Goal: Information Seeking & Learning: Learn about a topic

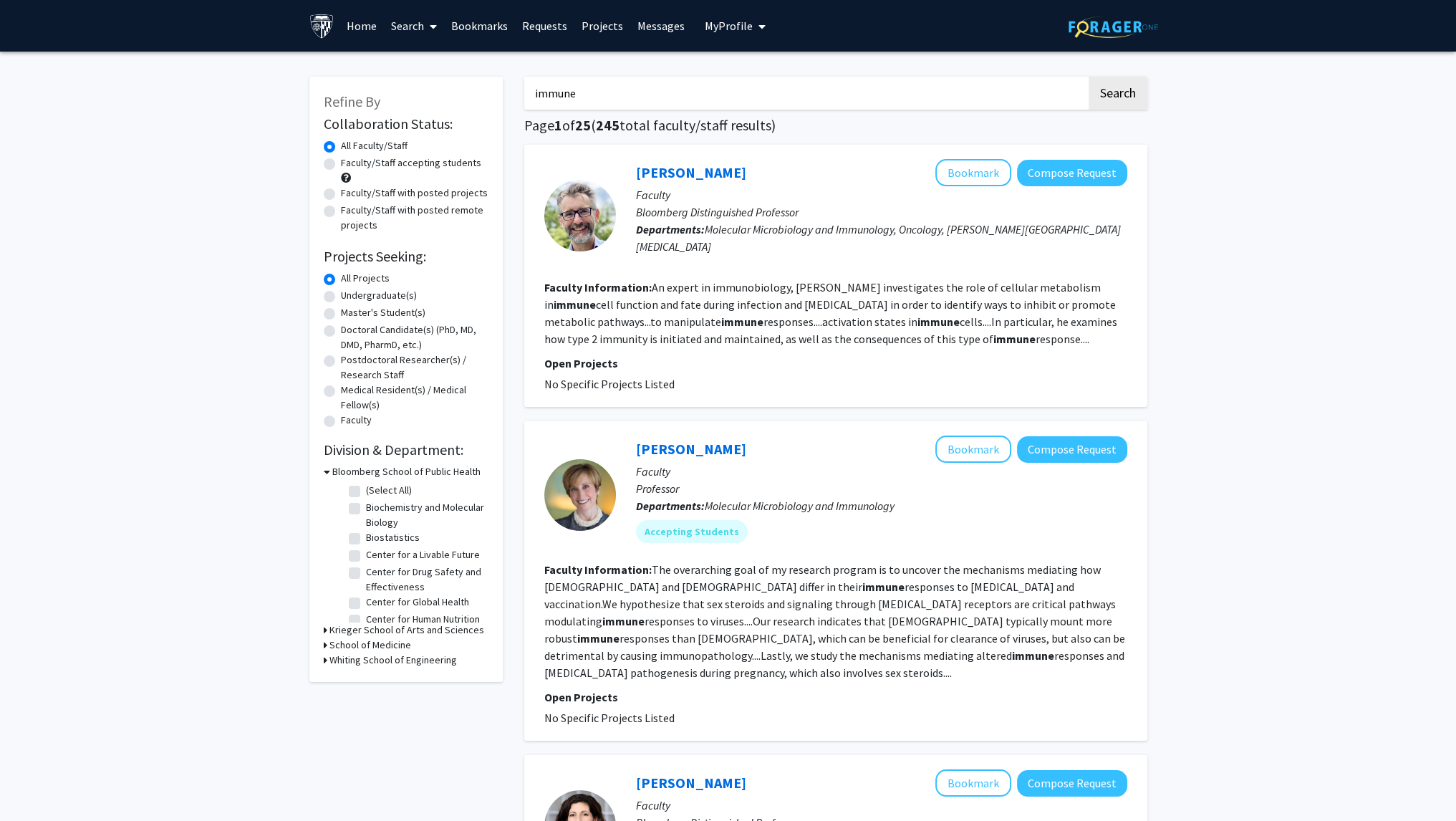
click at [541, 21] on link "Requests" at bounding box center [544, 26] width 59 height 50
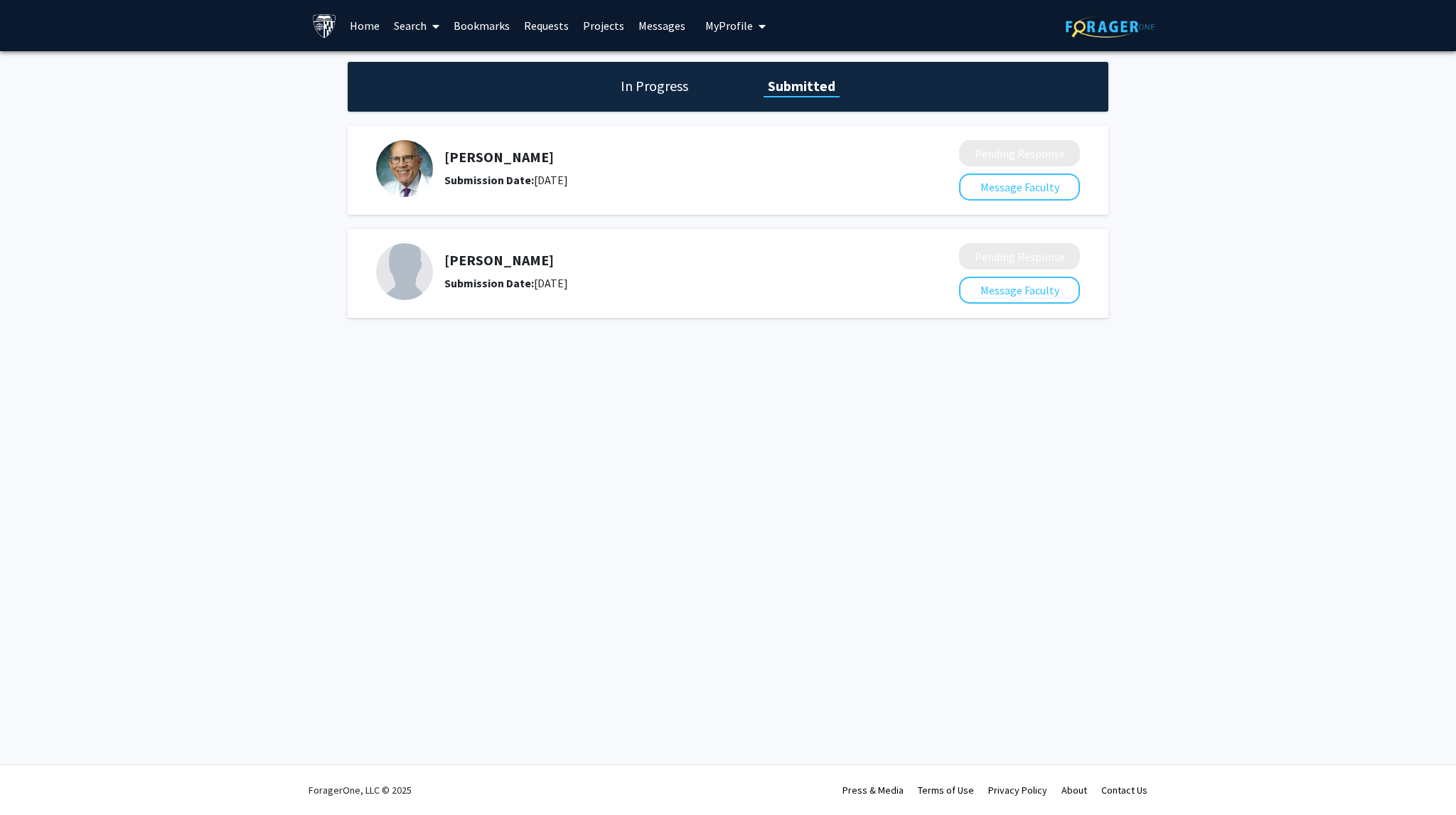
click at [496, 28] on link "Bookmarks" at bounding box center [481, 25] width 71 height 49
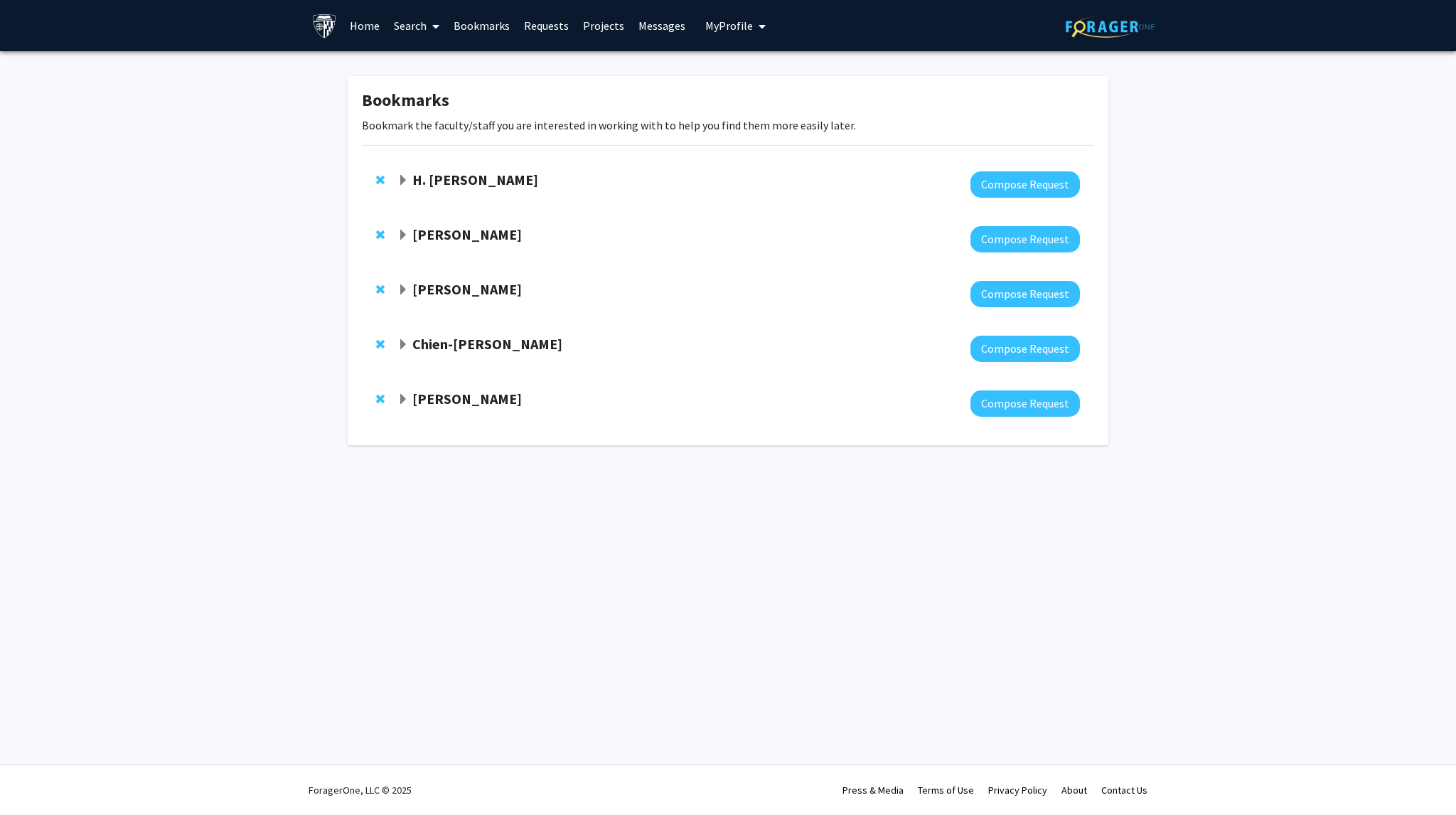
click at [517, 177] on strong "H. [PERSON_NAME]" at bounding box center [475, 180] width 126 height 17
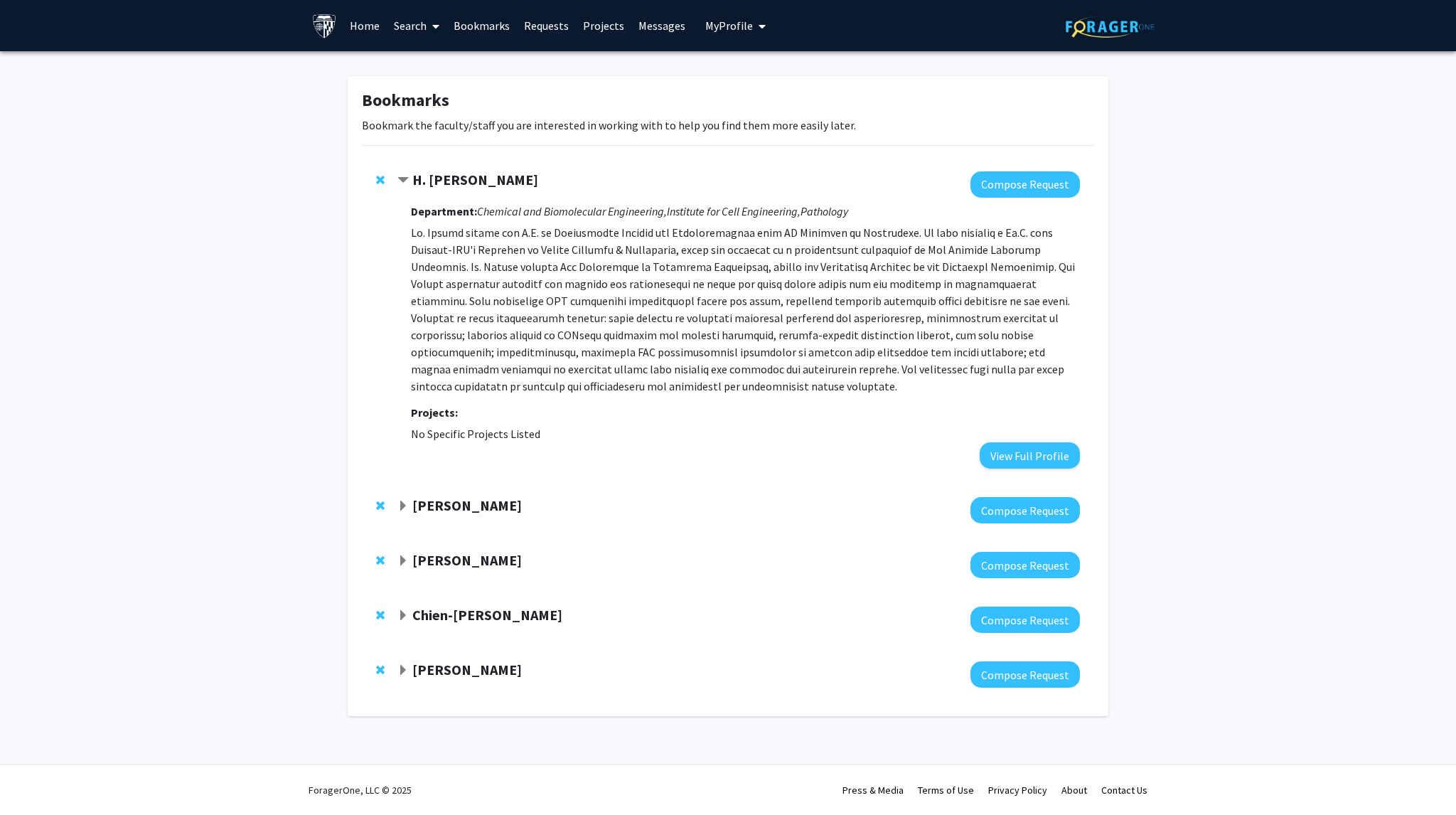
click at [457, 558] on strong "[PERSON_NAME]" at bounding box center [467, 560] width 110 height 17
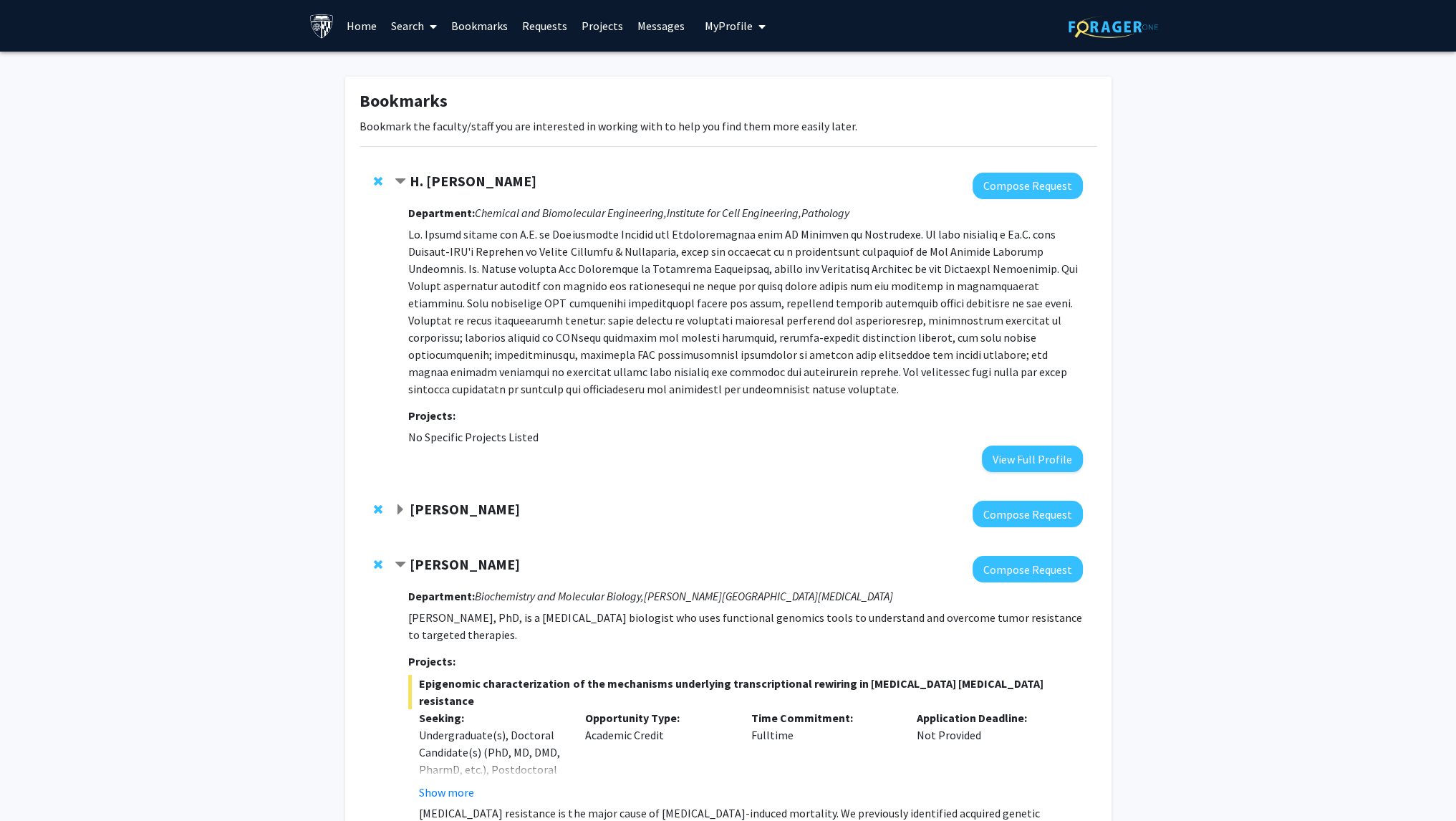
click at [463, 172] on strong "H. [PERSON_NAME]" at bounding box center [472, 181] width 127 height 18
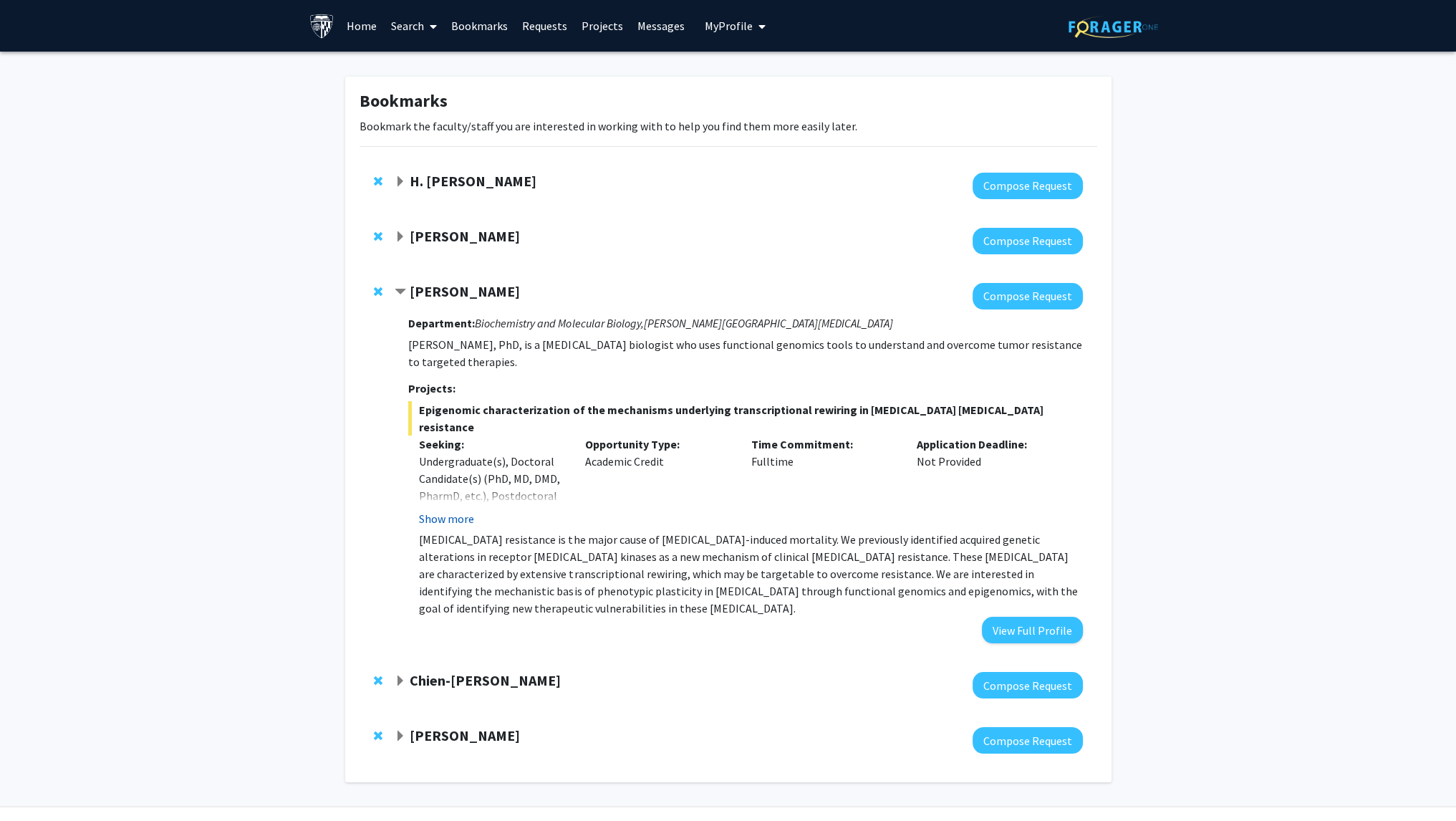
click at [447, 510] on button "Show more" at bounding box center [446, 518] width 55 height 17
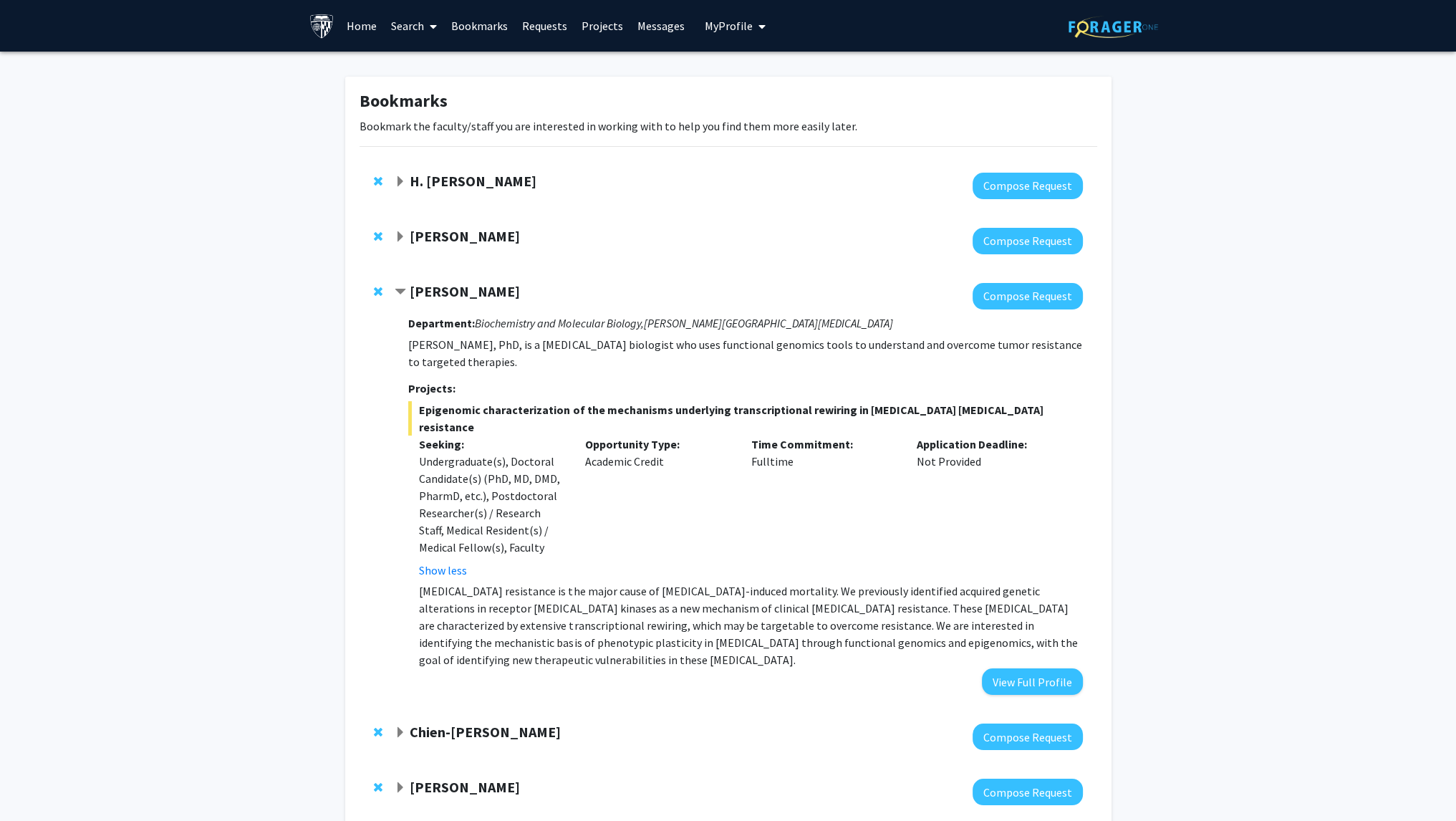
click at [504, 281] on div "[PERSON_NAME] Compose Request Department: Biochemistry and Molecular Biology, […" at bounding box center [728, 488] width 738 height 440
click at [496, 292] on strong "[PERSON_NAME]" at bounding box center [464, 291] width 111 height 18
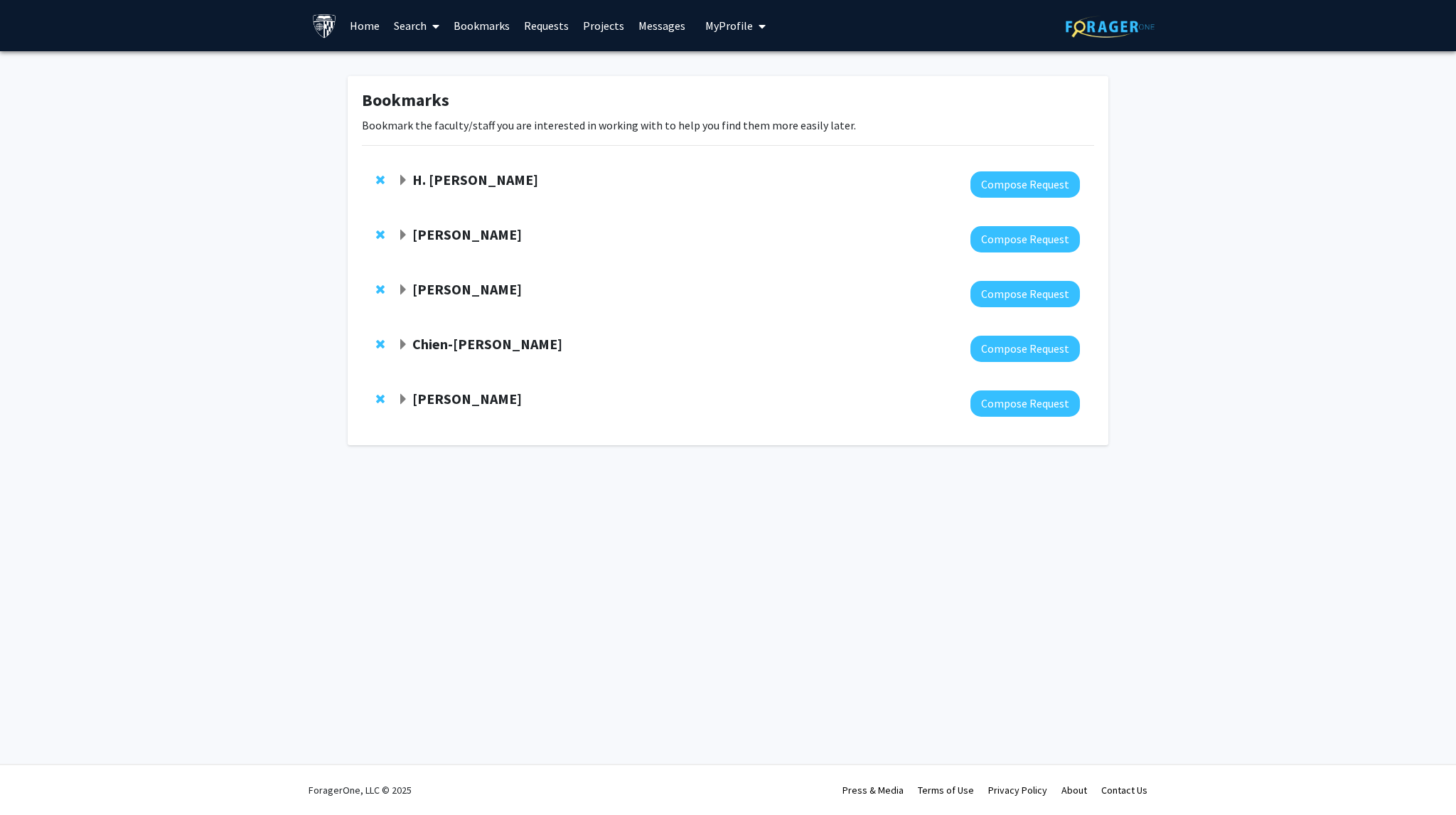
click at [472, 350] on strong "Chien-[PERSON_NAME]" at bounding box center [487, 344] width 150 height 17
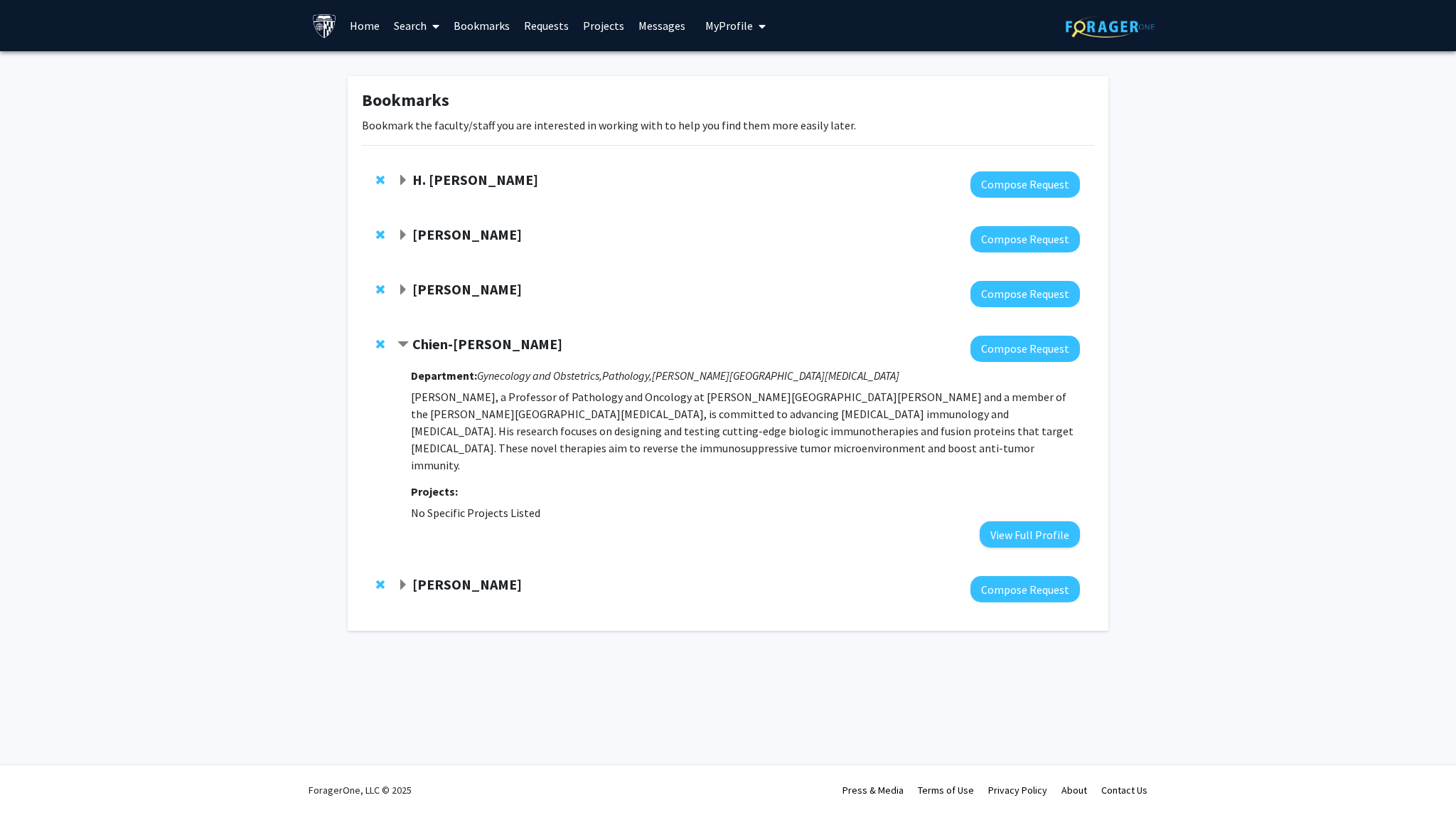
click at [458, 575] on strong "[PERSON_NAME]" at bounding box center [467, 584] width 110 height 17
click at [363, 25] on link "Home" at bounding box center [364, 25] width 44 height 49
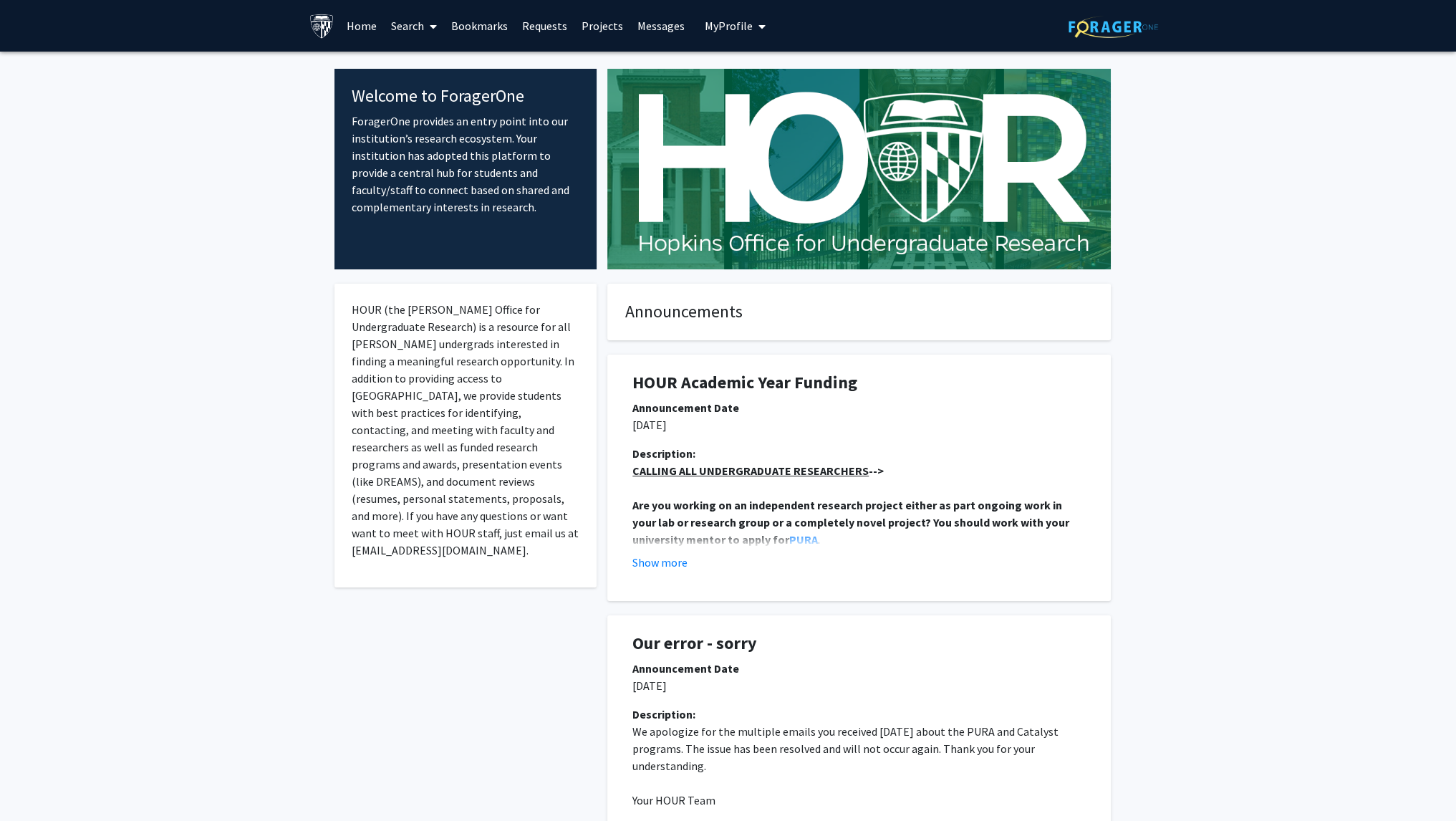
click at [480, 21] on link "Bookmarks" at bounding box center [479, 26] width 71 height 50
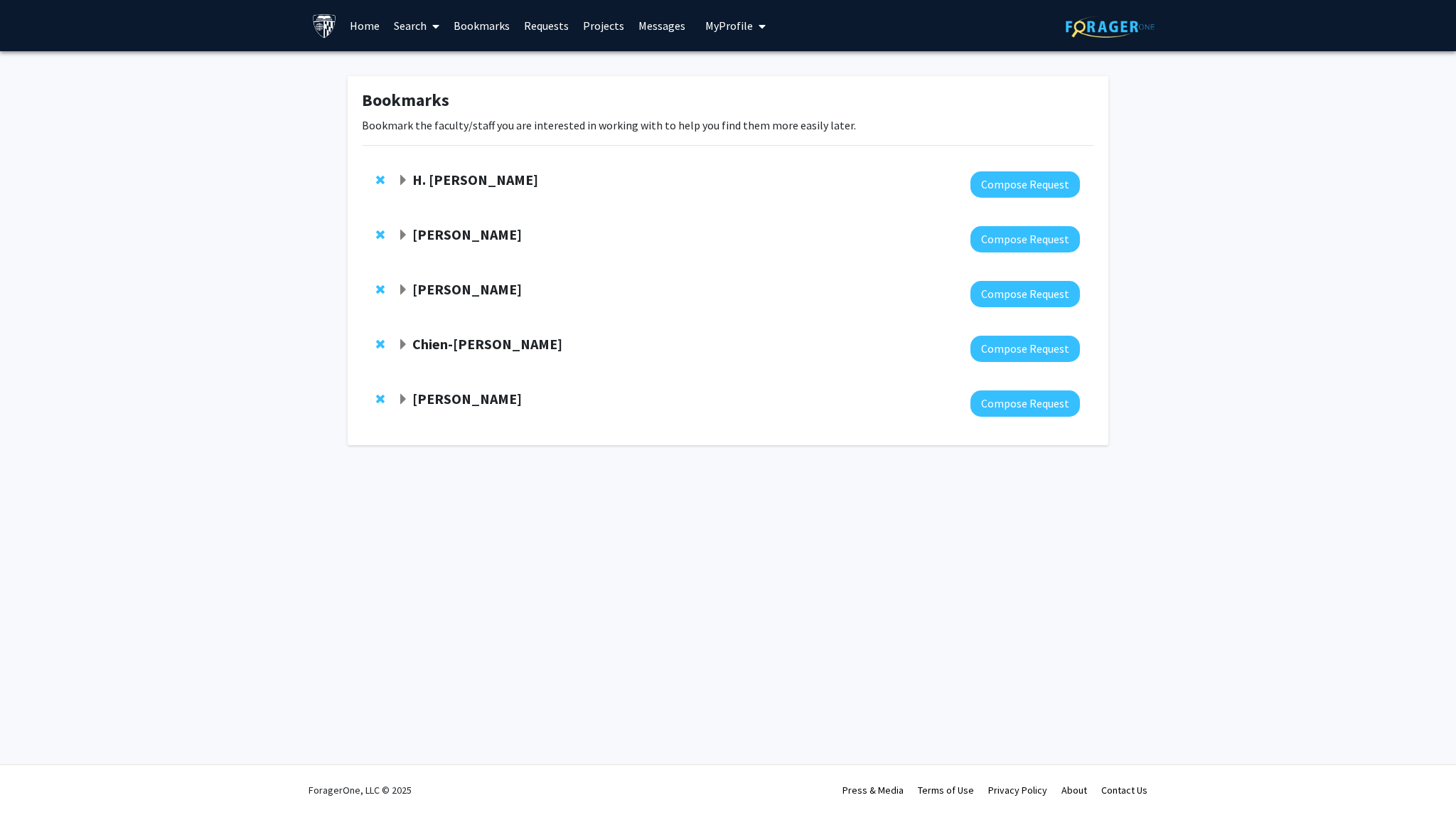
click at [554, 23] on link "Requests" at bounding box center [546, 25] width 59 height 49
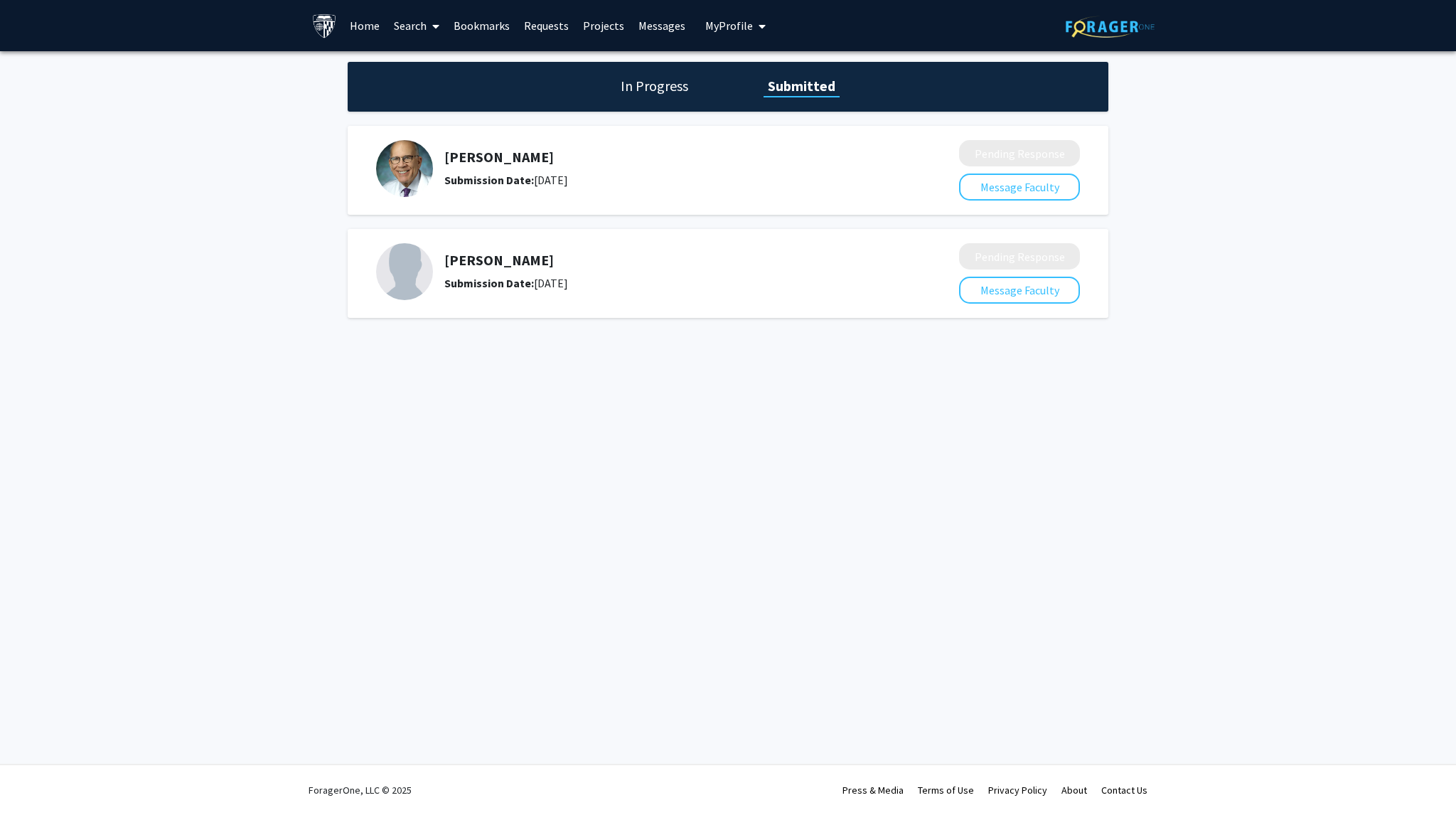
click at [412, 23] on link "Search" at bounding box center [417, 25] width 60 height 49
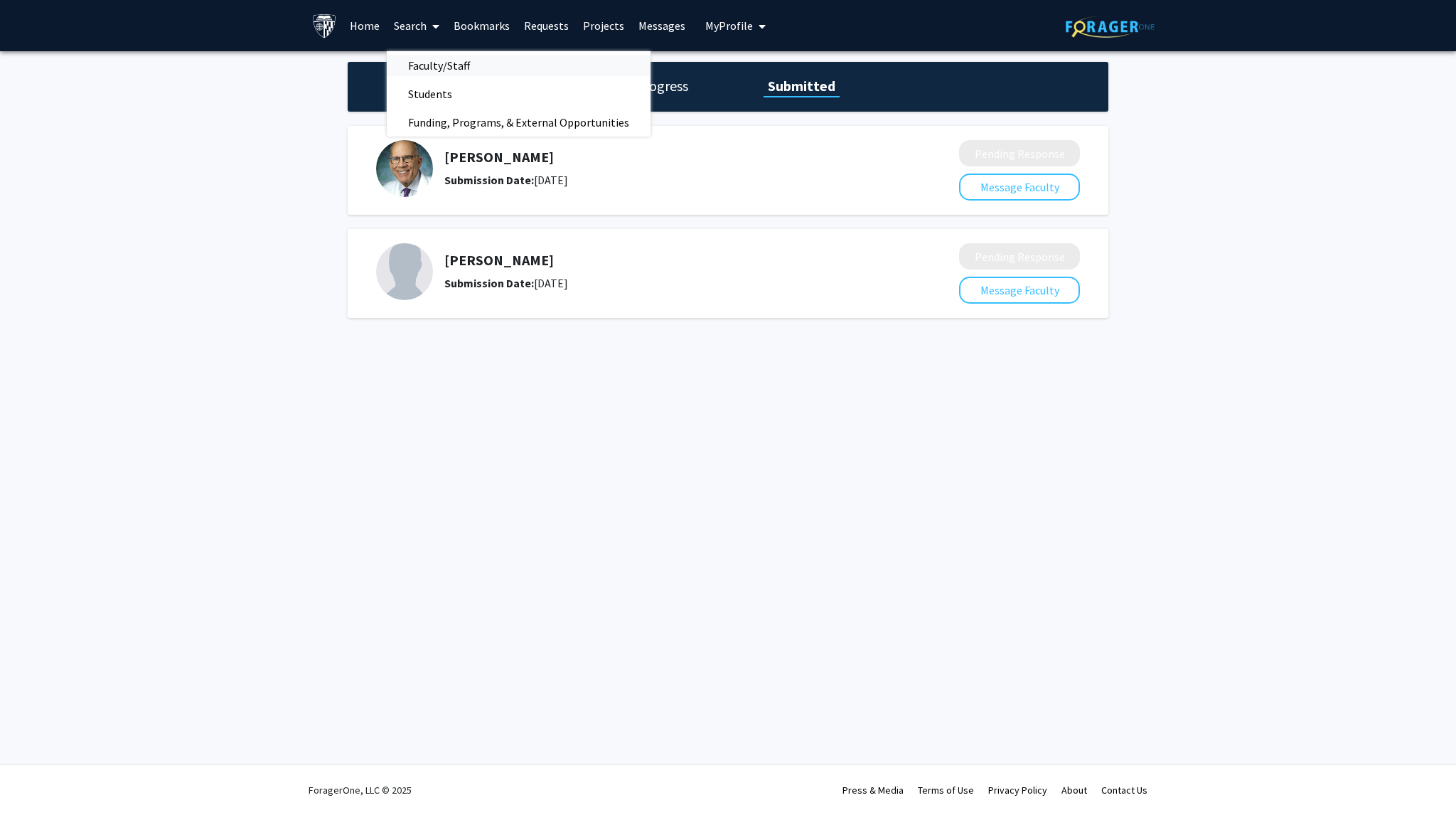
click at [464, 66] on span "Faculty/Staff" at bounding box center [439, 65] width 105 height 28
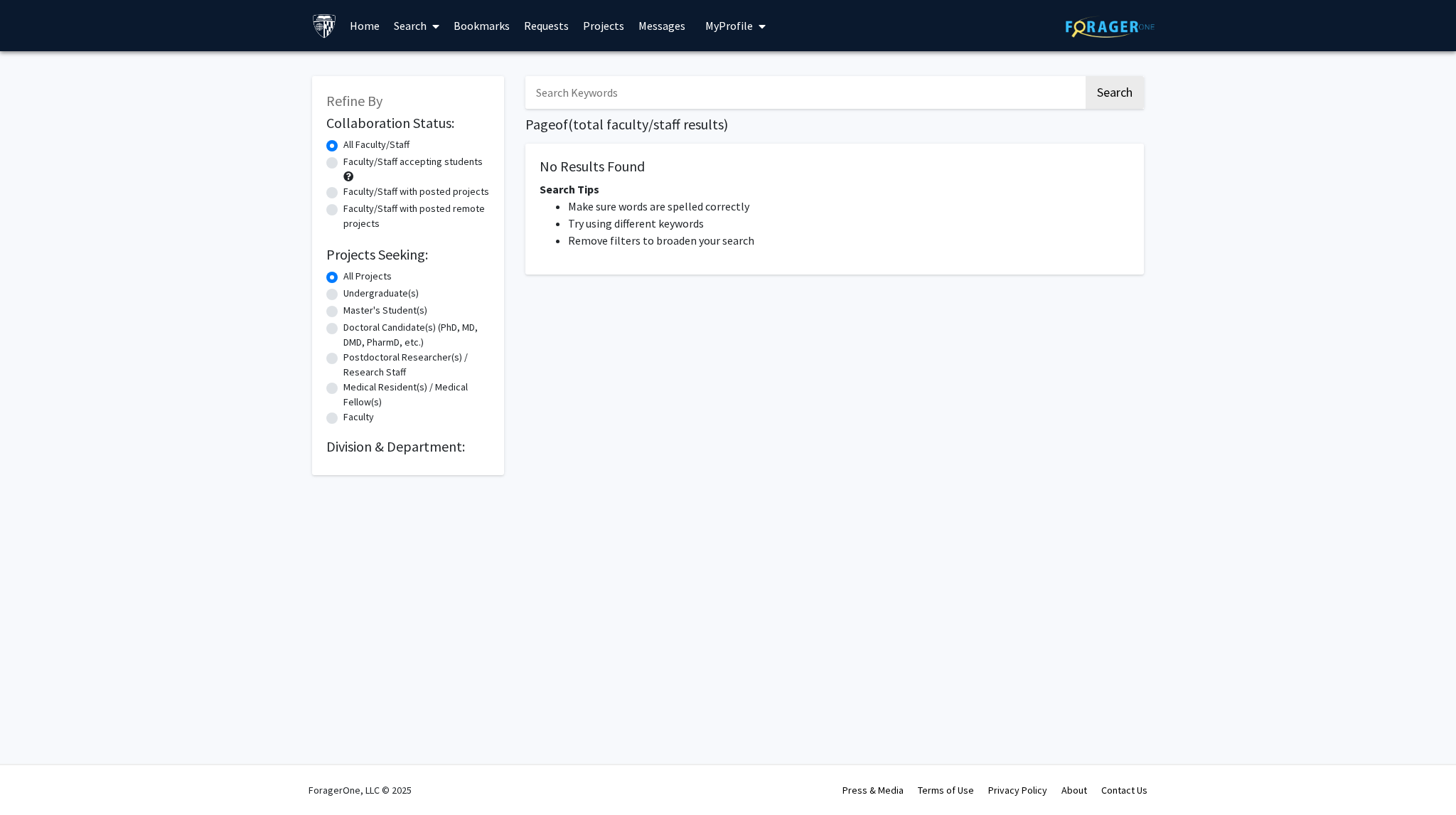
click at [623, 96] on input "Search Keywords" at bounding box center [805, 92] width 558 height 33
click at [381, 167] on label "Faculty/Staff accepting students" at bounding box center [413, 161] width 140 height 15
click at [353, 164] on input "Faculty/Staff accepting students" at bounding box center [347, 158] width 9 height 9
radio input "true"
click at [631, 97] on input "Search Keywords" at bounding box center [805, 92] width 558 height 33
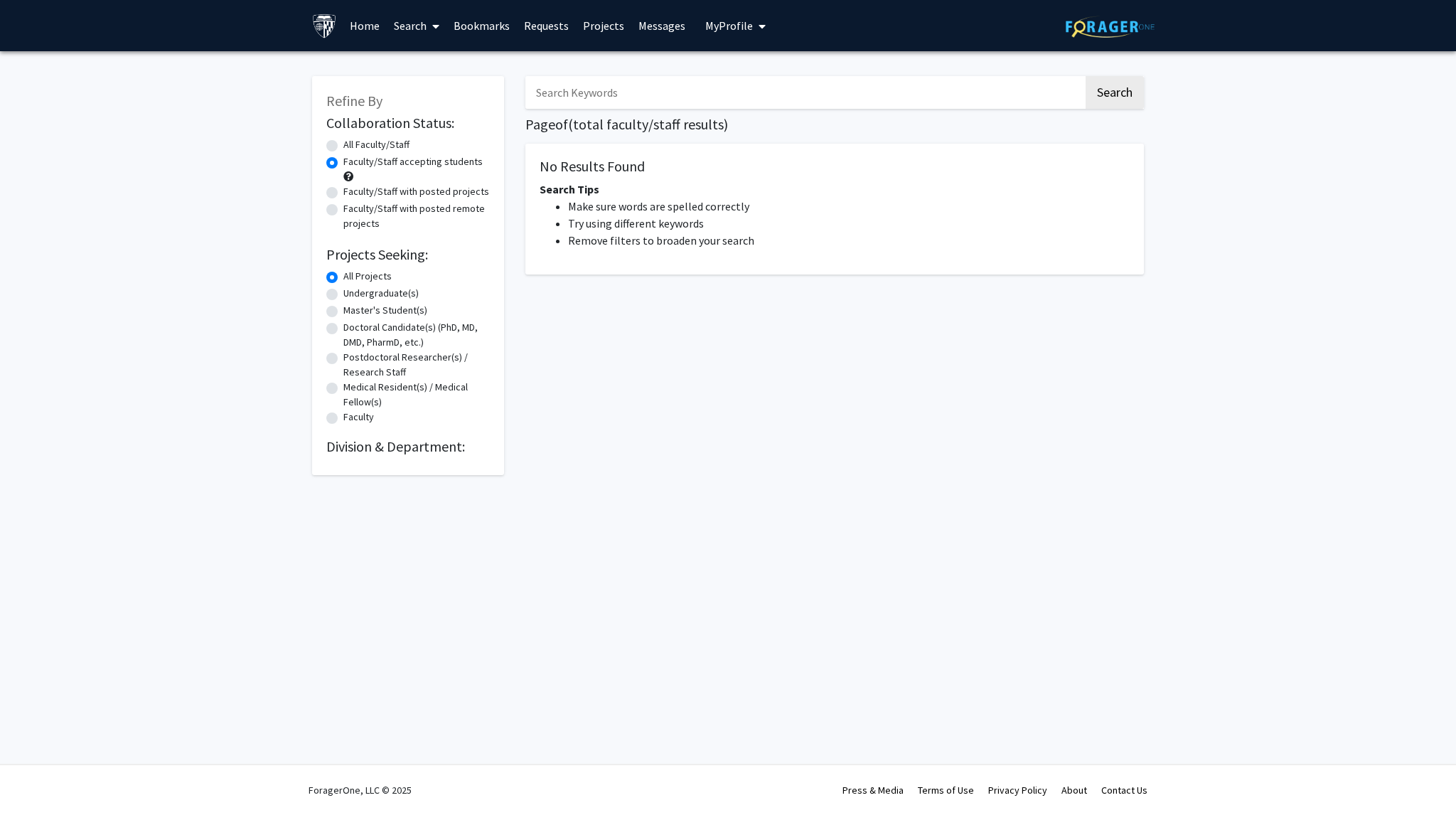
type input "o"
click at [1085, 76] on button "Search" at bounding box center [1114, 92] width 58 height 33
type input "immune"
click at [1085, 76] on button "Search" at bounding box center [1114, 92] width 58 height 33
click at [1105, 96] on button "Search" at bounding box center [1114, 92] width 58 height 33
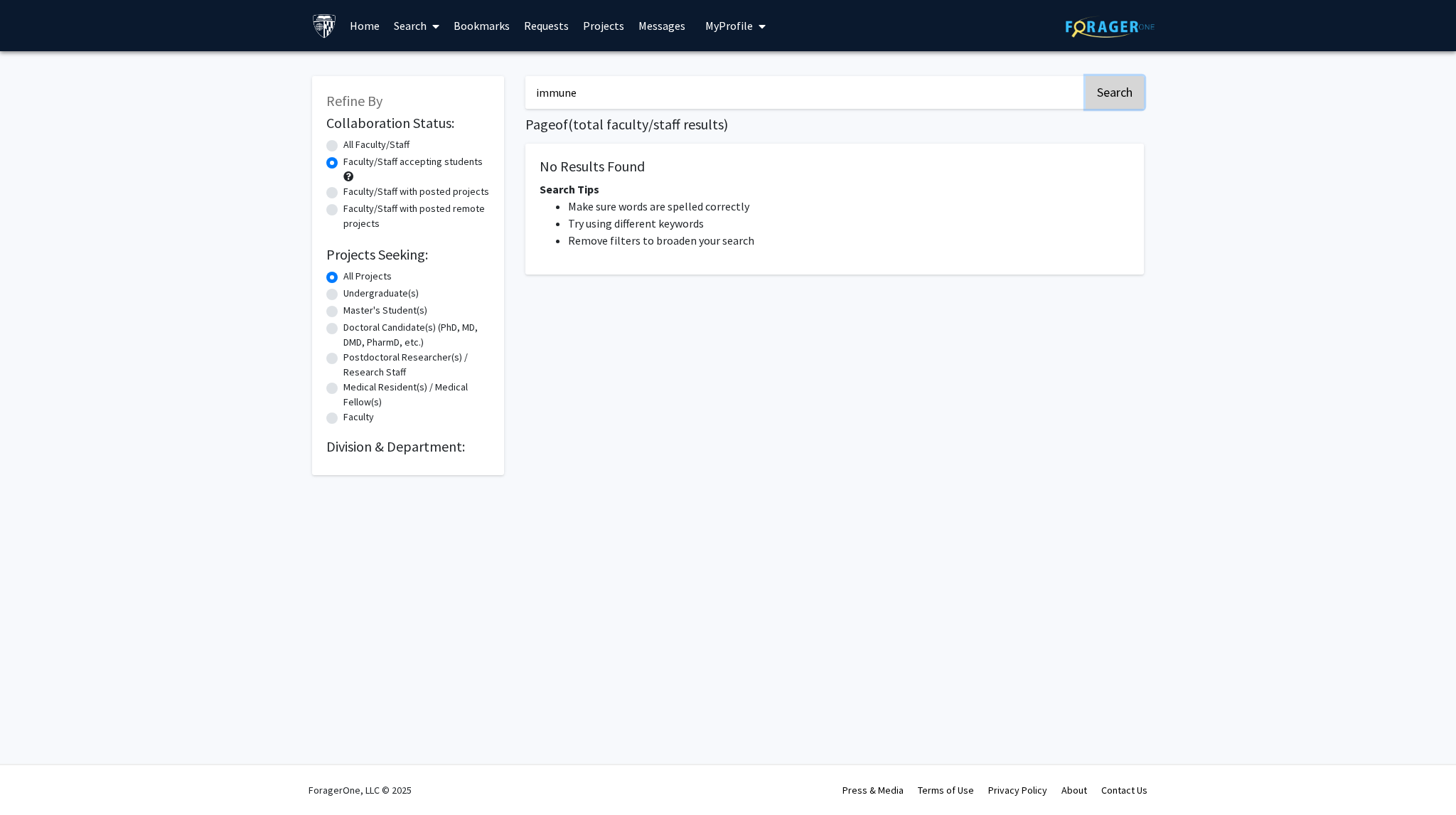
click at [1105, 96] on button "Search" at bounding box center [1114, 92] width 58 height 33
click at [343, 147] on label "All Faculty/Staff" at bounding box center [376, 145] width 66 height 15
click at [343, 146] on input "All Faculty/Staff" at bounding box center [347, 142] width 9 height 9
radio input "true"
click at [1118, 116] on h1 "Page of ( total faculty/staff results)" at bounding box center [834, 124] width 619 height 17
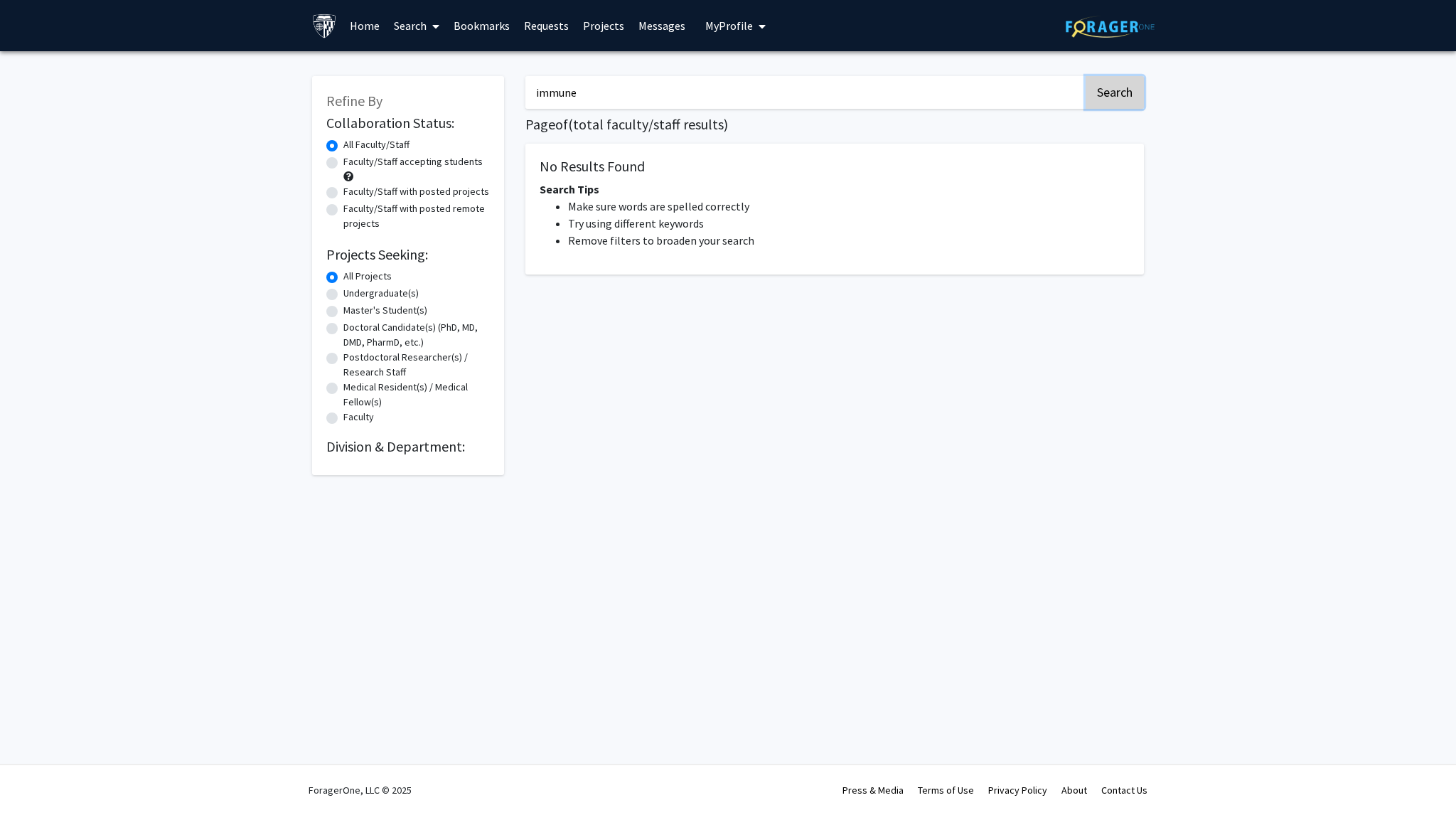
click at [1120, 106] on button "Search" at bounding box center [1114, 92] width 58 height 33
click at [1012, 79] on input "immune" at bounding box center [805, 92] width 558 height 33
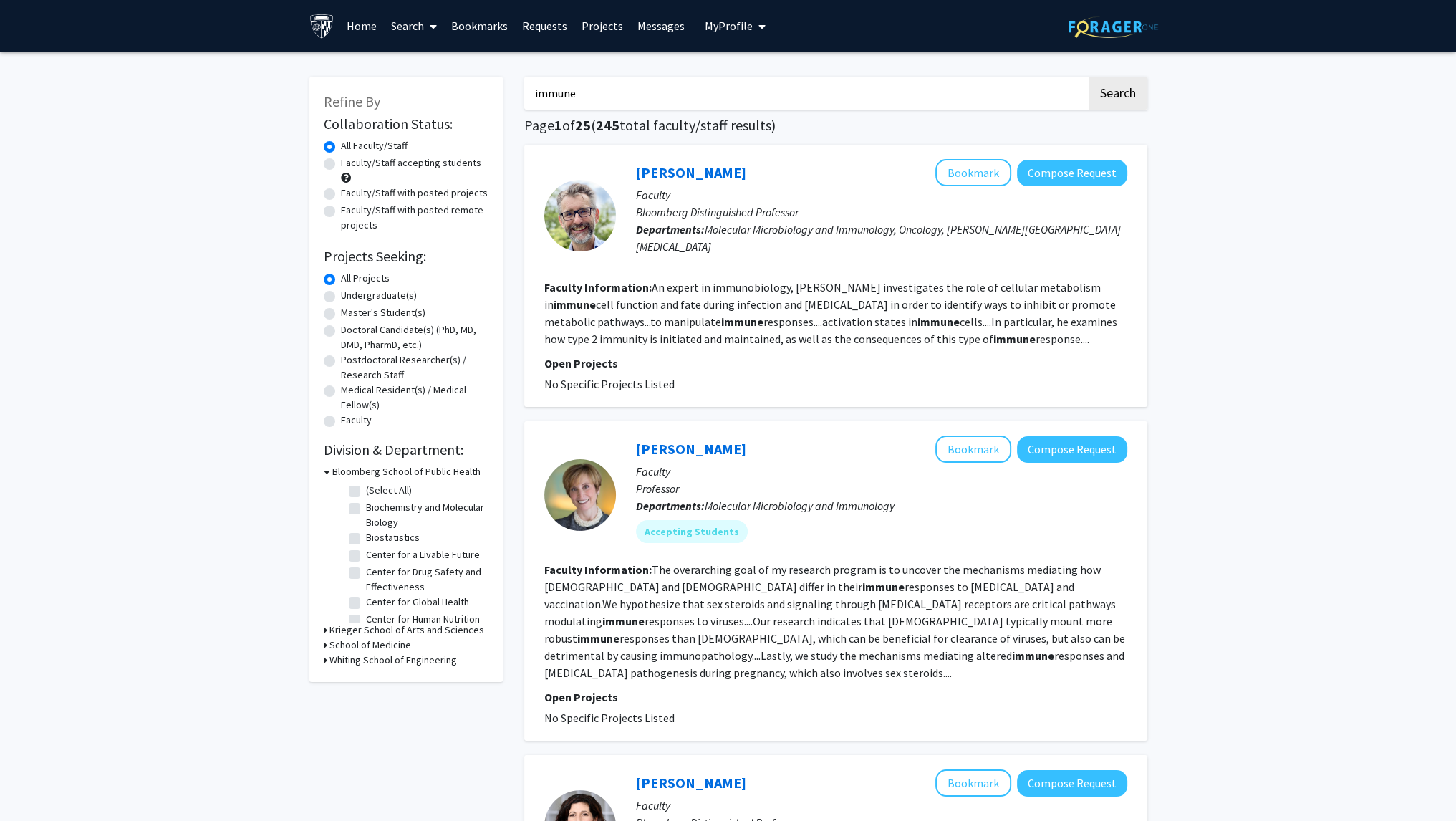
click at [702, 86] on input "immune" at bounding box center [806, 93] width 562 height 33
click at [341, 164] on label "Faculty/Staff accepting students" at bounding box center [411, 163] width 141 height 15
click at [341, 164] on input "Faculty/Staff accepting students" at bounding box center [345, 160] width 10 height 10
radio input "true"
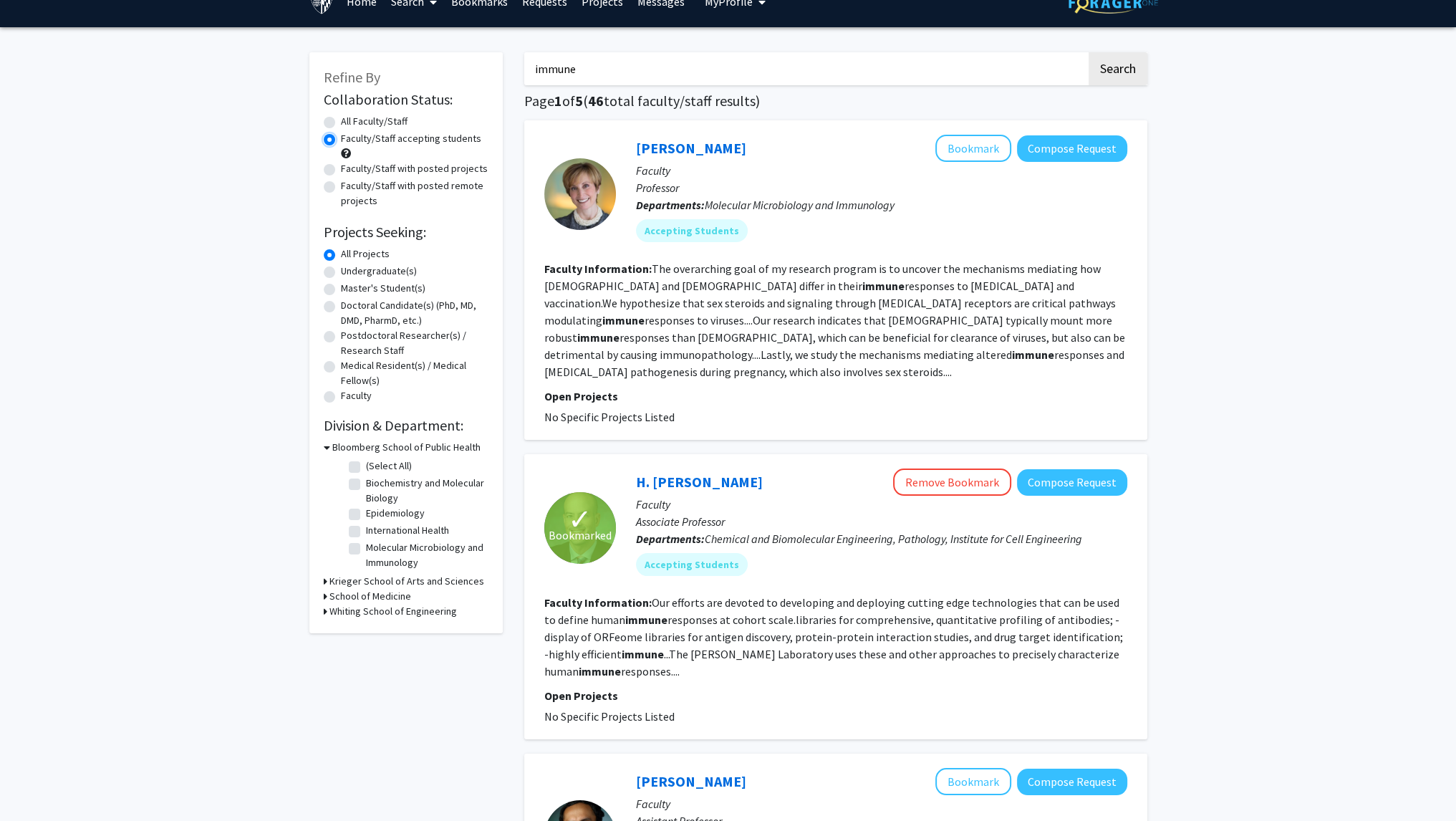
scroll to position [23, 0]
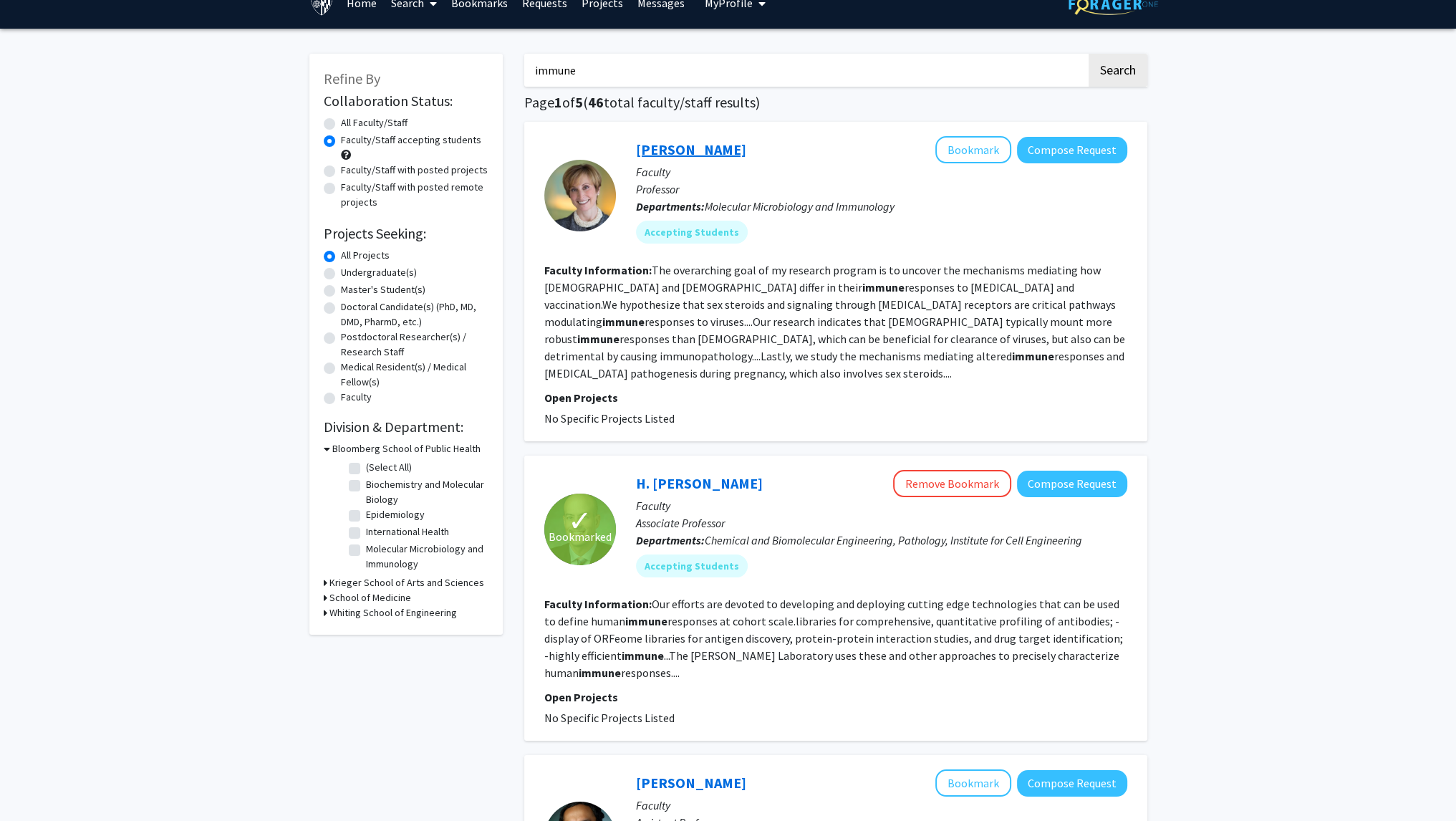
click at [691, 149] on link "[PERSON_NAME]" at bounding box center [691, 149] width 111 height 18
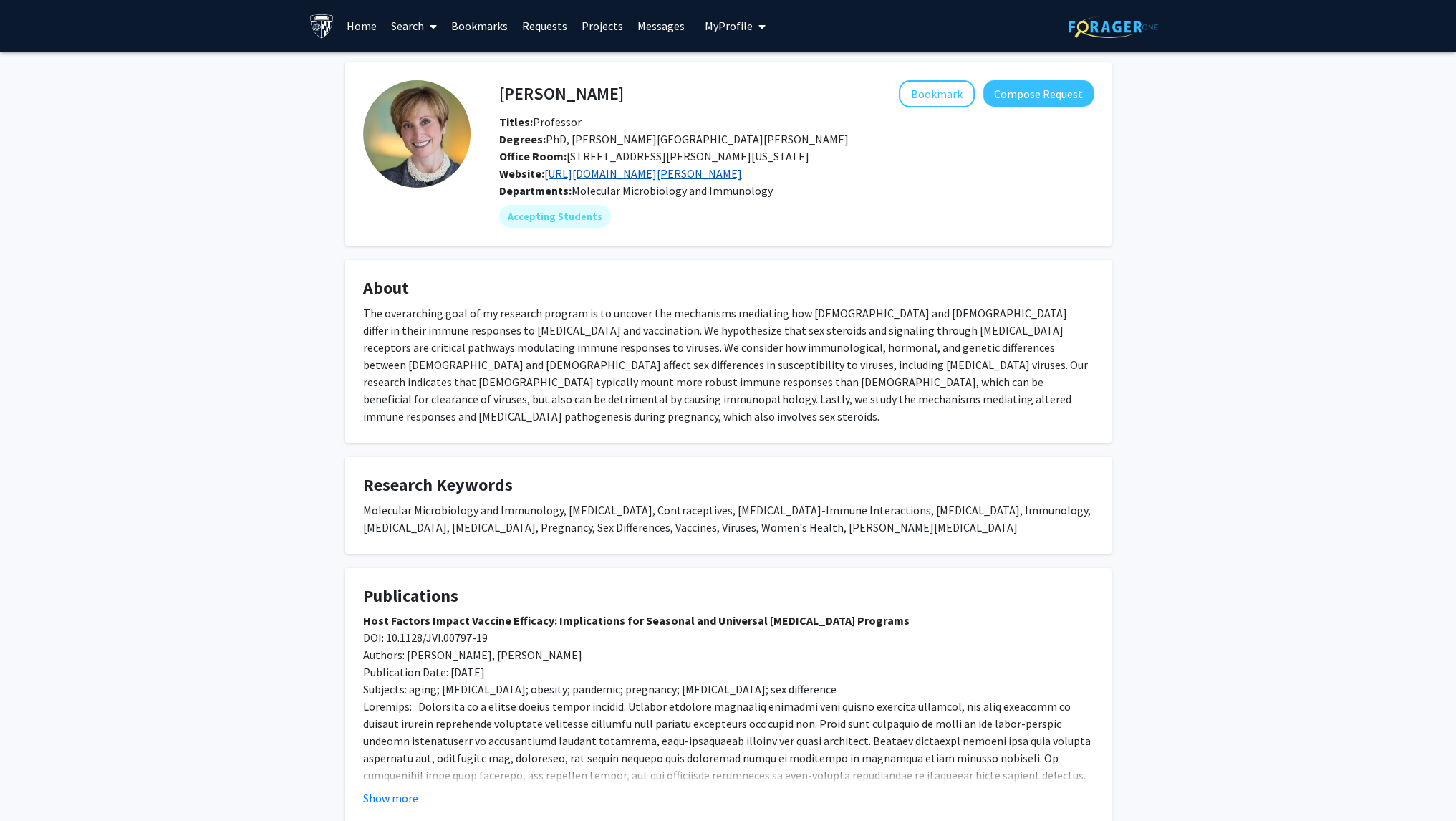
click at [742, 175] on link "https://www.jhsph.edu/faculty/directory/profile/1038/sabra-l-klein" at bounding box center [643, 174] width 198 height 15
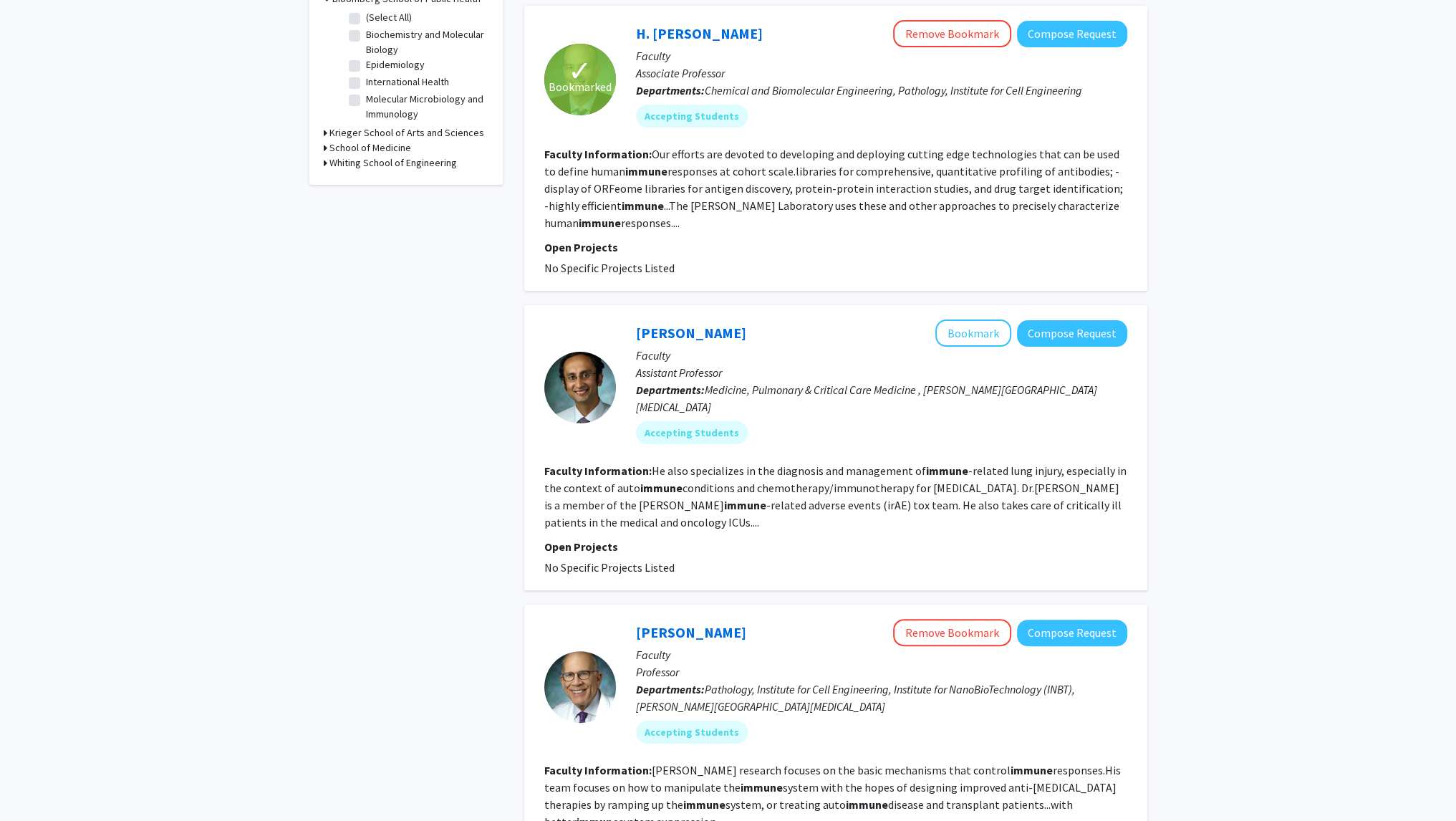
scroll to position [475, 0]
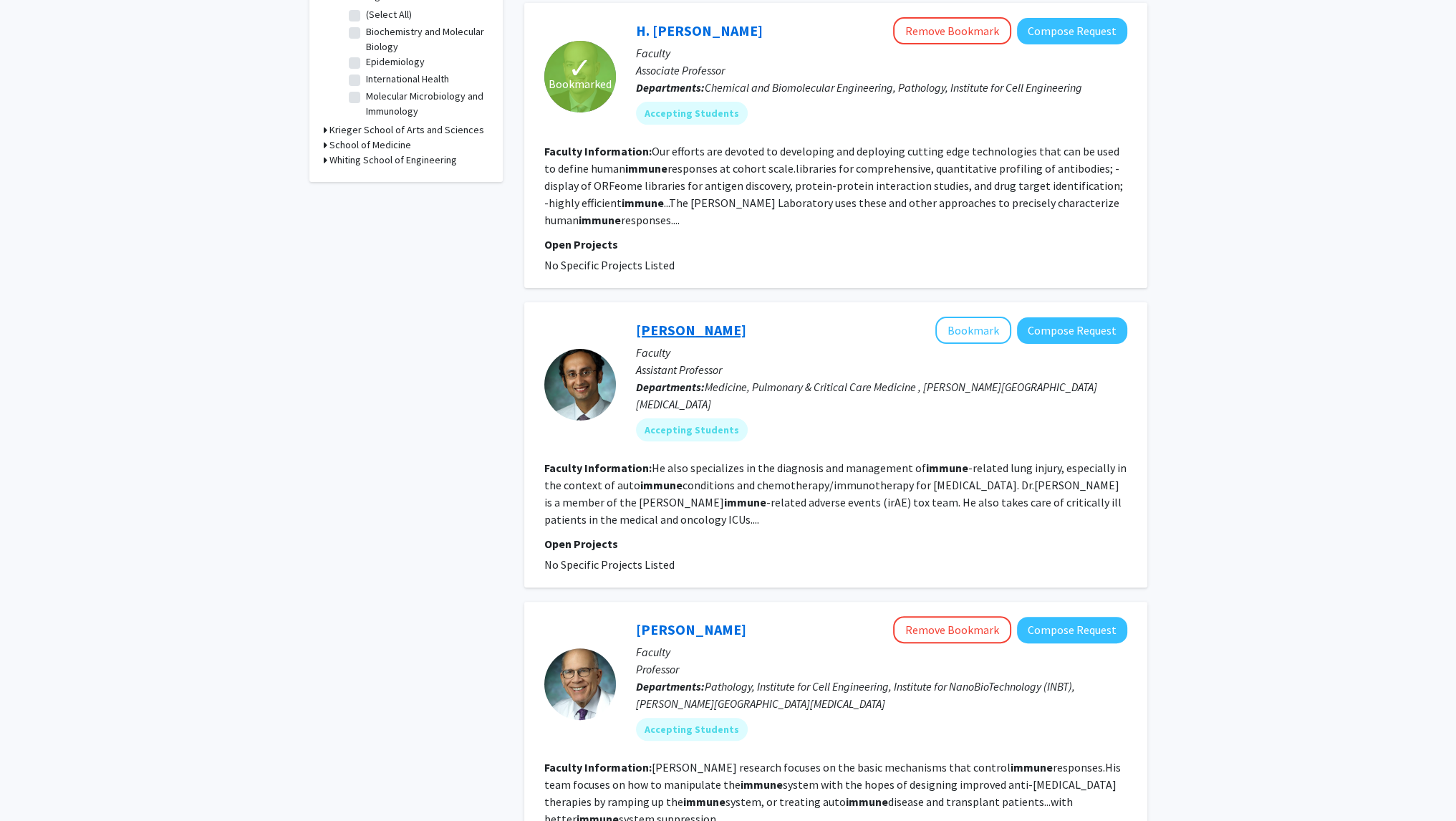
click at [667, 321] on link "[PERSON_NAME]" at bounding box center [691, 330] width 111 height 18
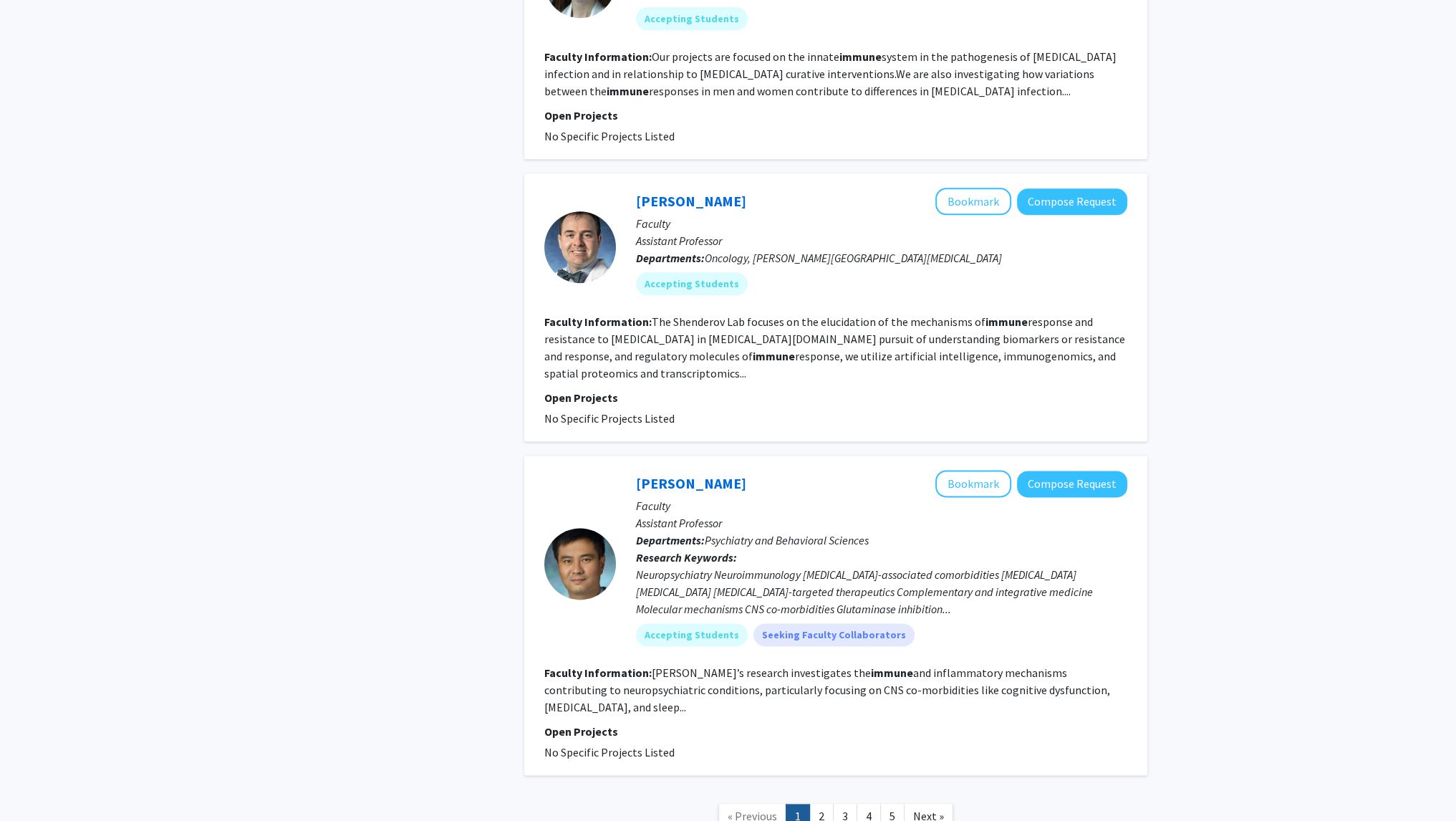
scroll to position [2383, 0]
click at [825, 803] on link "2" at bounding box center [821, 816] width 24 height 25
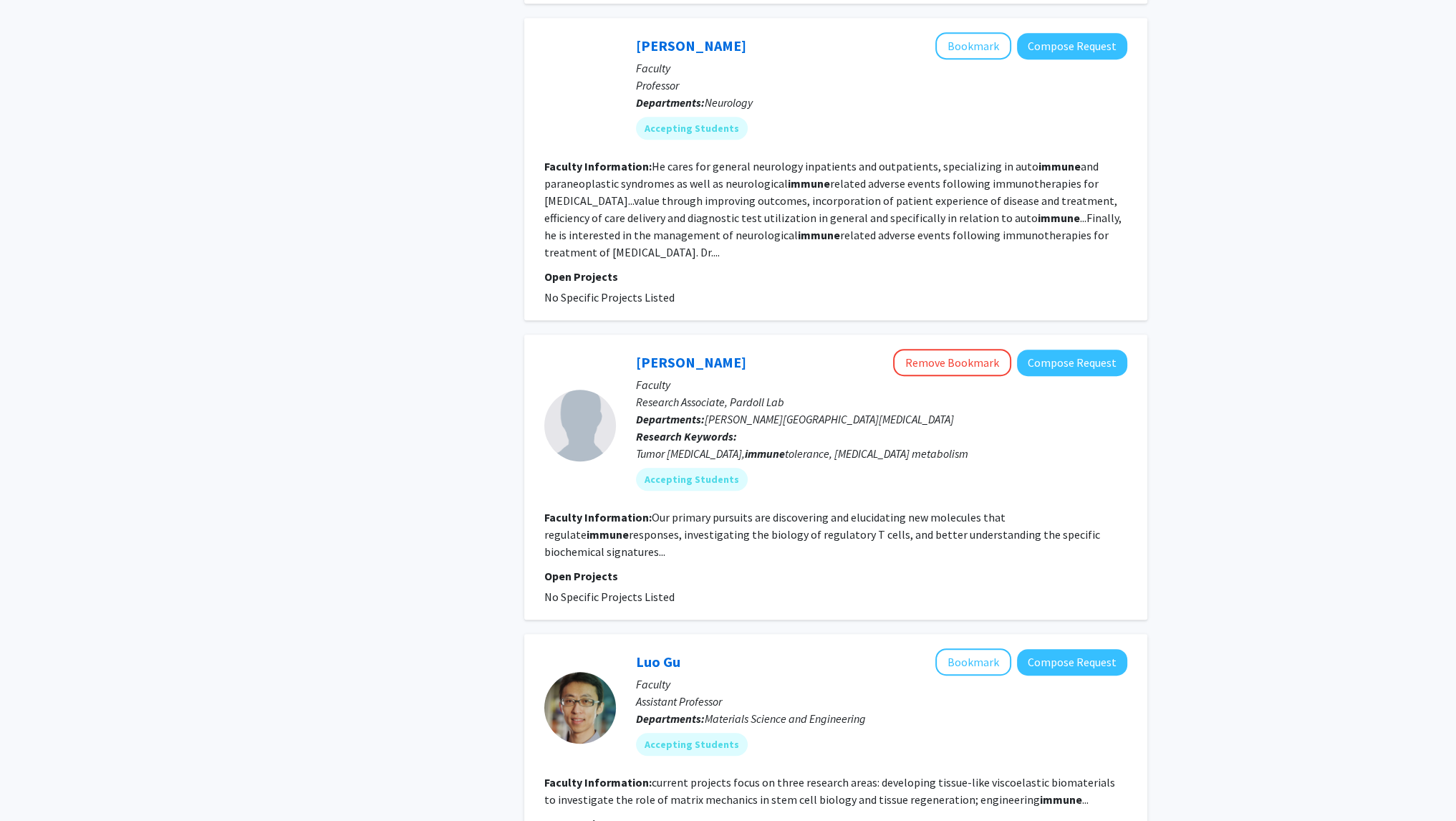
scroll to position [1011, 0]
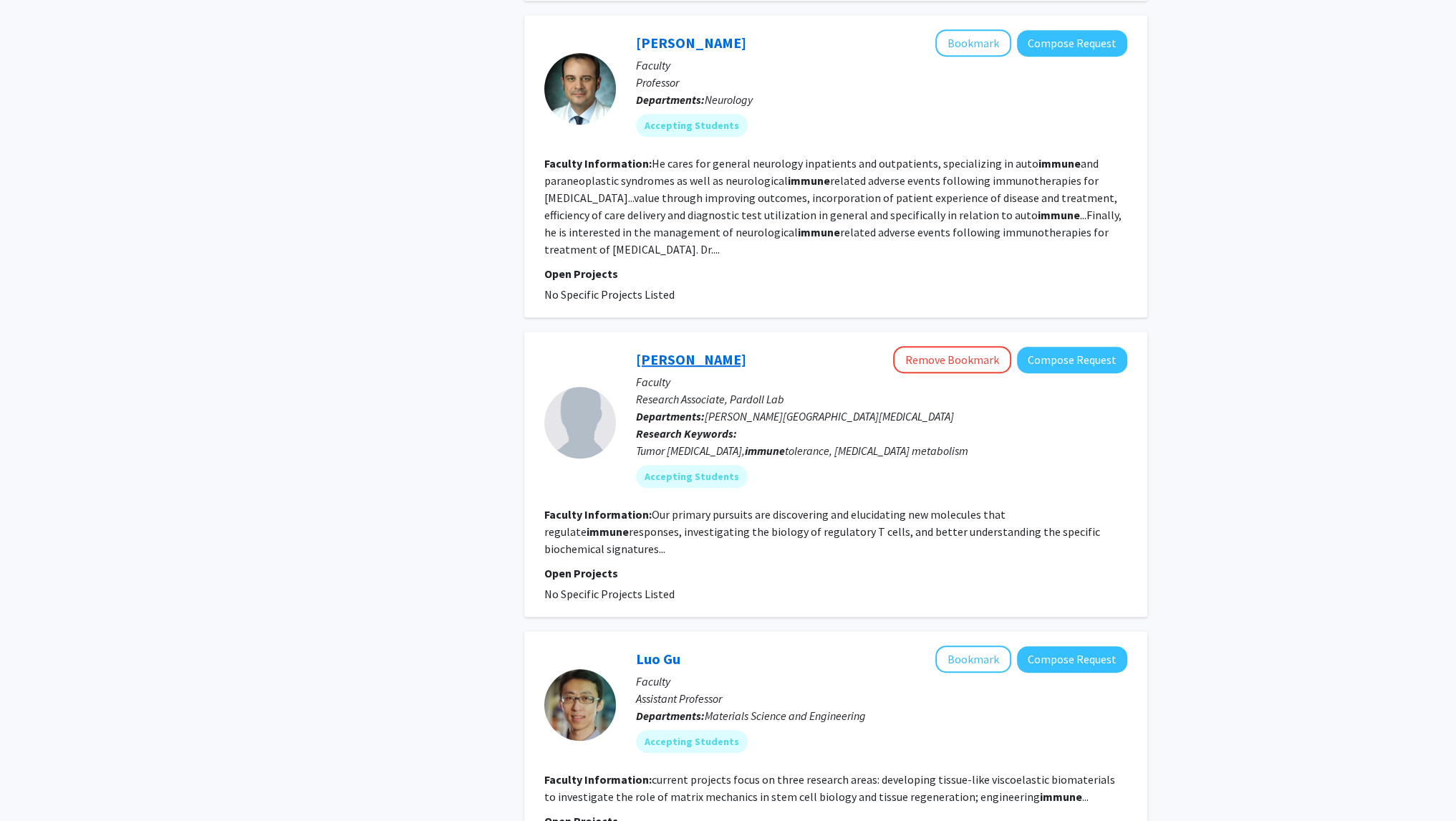
click at [661, 350] on link "[PERSON_NAME]" at bounding box center [691, 359] width 111 height 18
